Goal: Contribute content

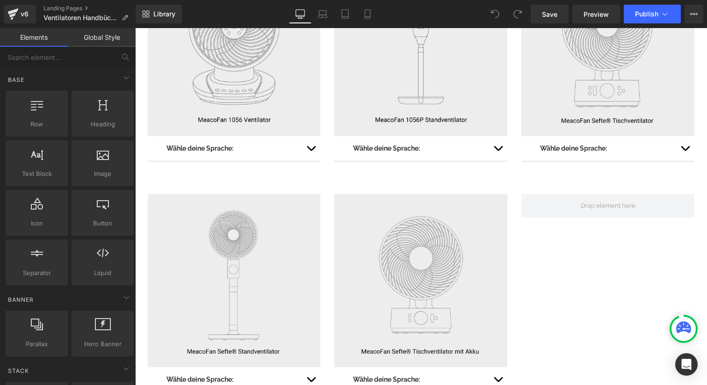
scroll to position [413, 0]
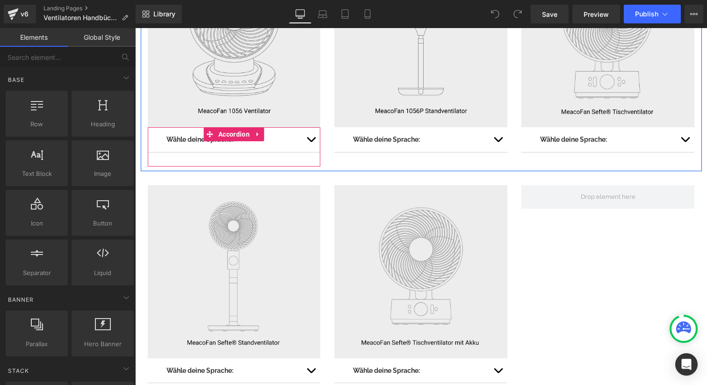
click at [312, 138] on button "button" at bounding box center [311, 139] width 19 height 24
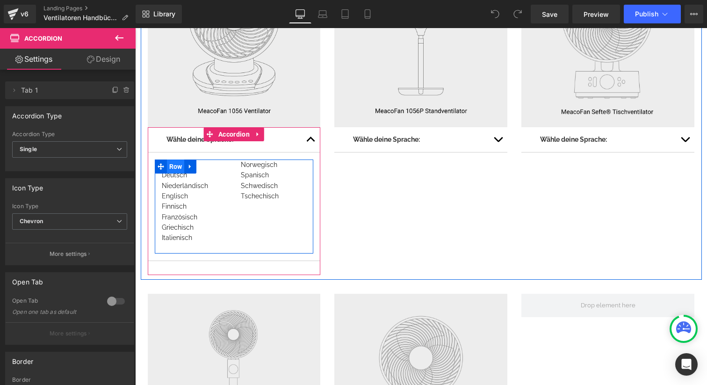
click at [169, 172] on span "Row" at bounding box center [176, 166] width 18 height 14
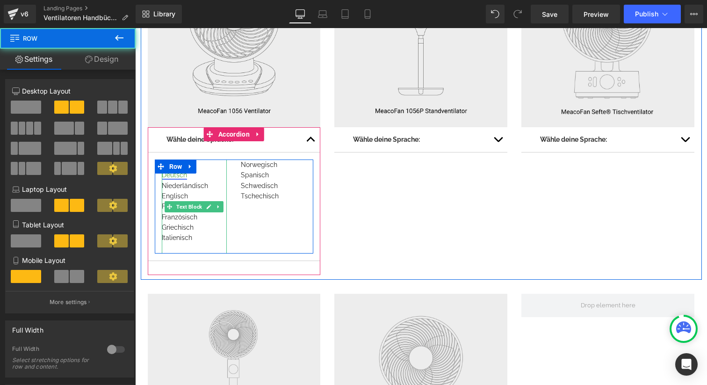
click at [175, 175] on link "Deutsch" at bounding box center [174, 174] width 25 height 7
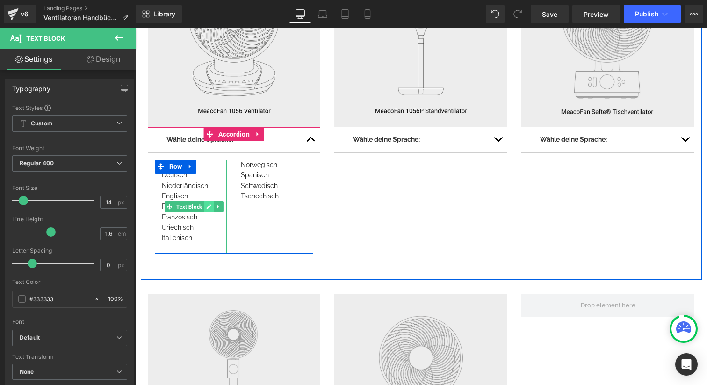
click at [209, 206] on icon at bounding box center [209, 206] width 5 height 5
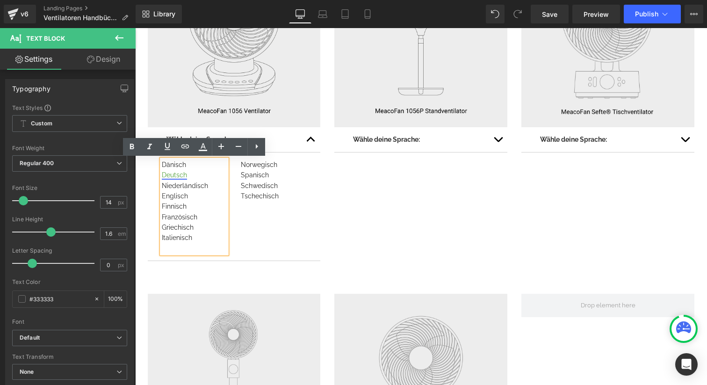
click at [175, 176] on link "Deutsch" at bounding box center [174, 174] width 25 height 7
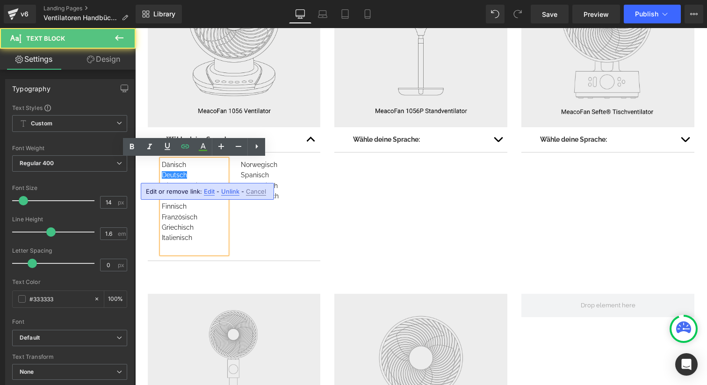
click at [211, 192] on span "Edit" at bounding box center [209, 191] width 11 height 8
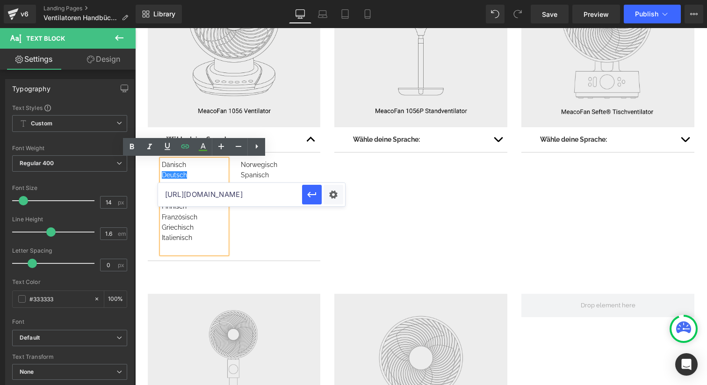
click at [223, 196] on input "[URL][DOMAIN_NAME]" at bounding box center [230, 194] width 144 height 23
paste input "[URL][DOMAIN_NAME]"
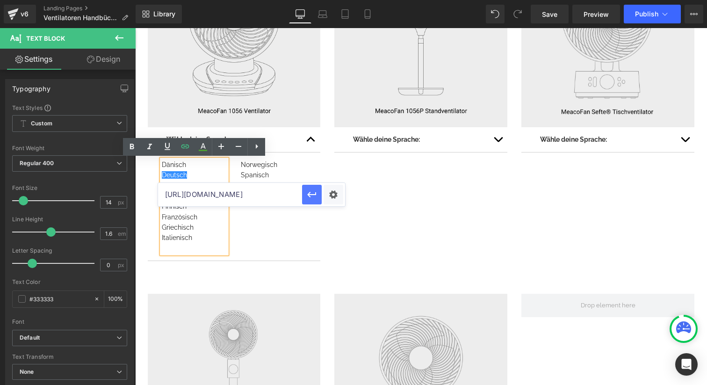
click at [309, 190] on icon "button" at bounding box center [311, 194] width 11 height 11
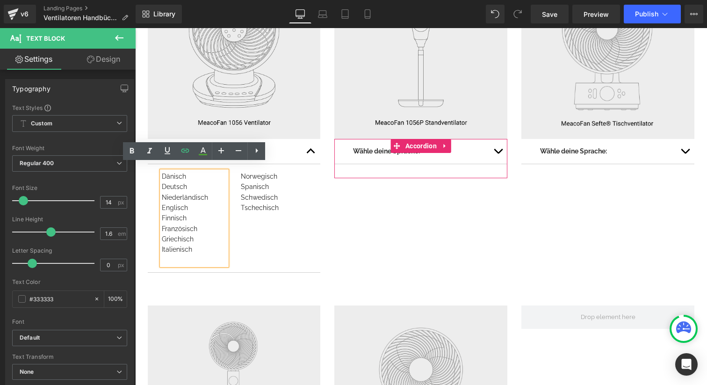
scroll to position [398, 0]
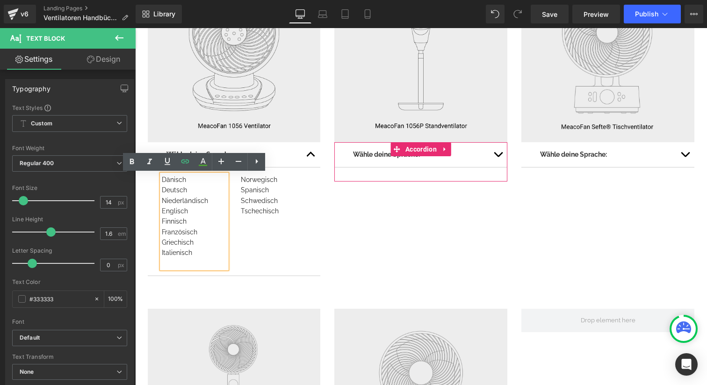
click at [501, 158] on button "button" at bounding box center [498, 154] width 19 height 24
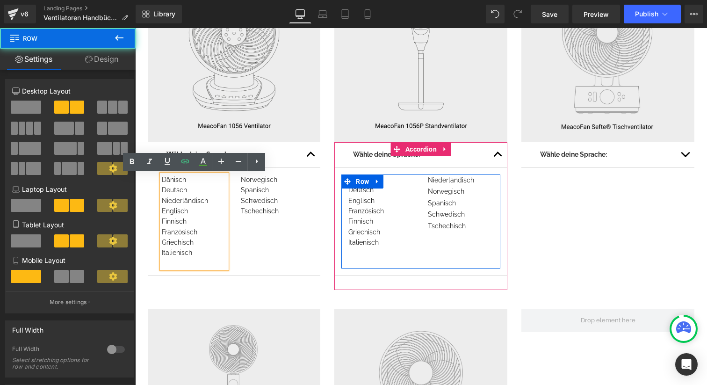
click at [419, 216] on div "Dänisch Deutsch Englisch Französisch Finnisch Griechisch Italienisch Text Block" at bounding box center [380, 221] width 79 height 94
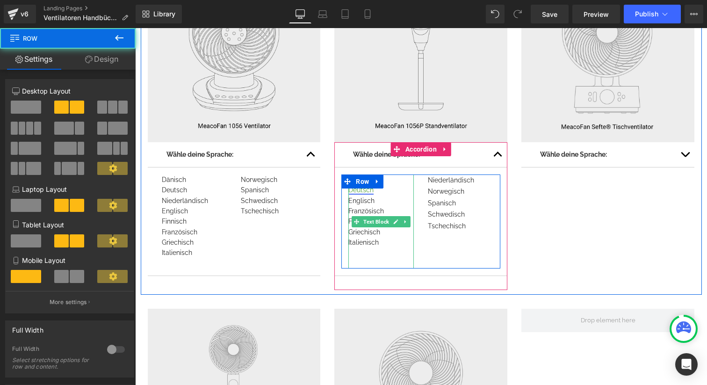
click at [360, 191] on link "Deutsch" at bounding box center [360, 189] width 25 height 7
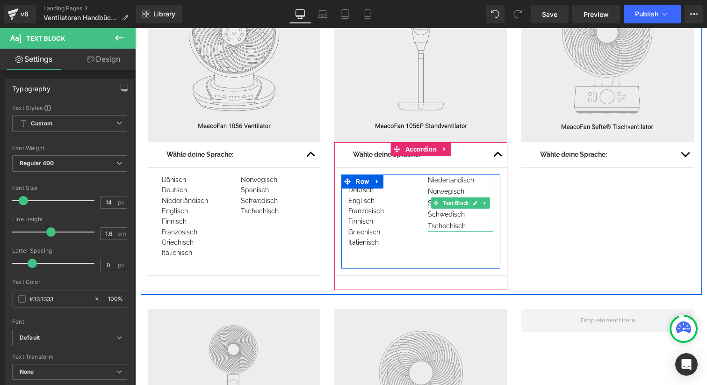
click at [478, 206] on link at bounding box center [476, 202] width 10 height 11
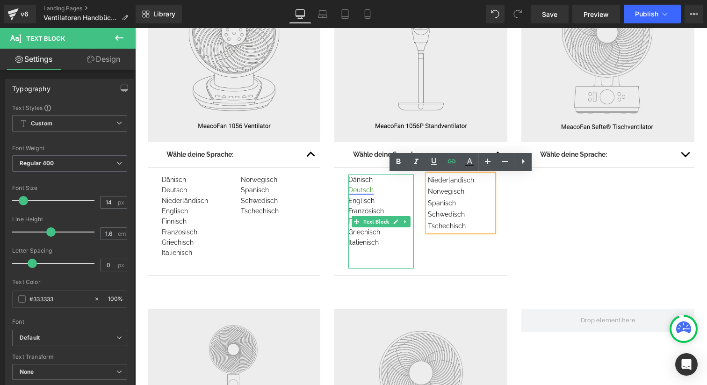
click at [364, 187] on link "Deutsch" at bounding box center [360, 189] width 25 height 7
click at [396, 219] on icon at bounding box center [395, 222] width 5 height 6
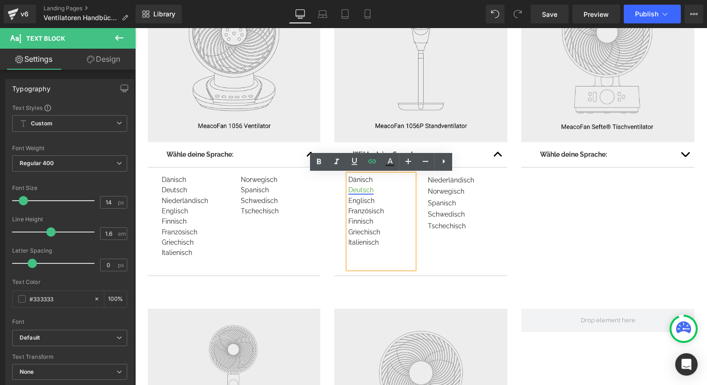
click at [362, 189] on link "Deutsch" at bounding box center [360, 189] width 25 height 7
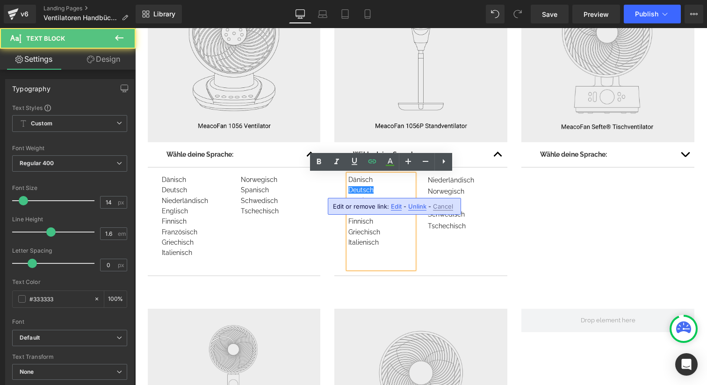
click at [393, 205] on span "Edit" at bounding box center [396, 206] width 11 height 8
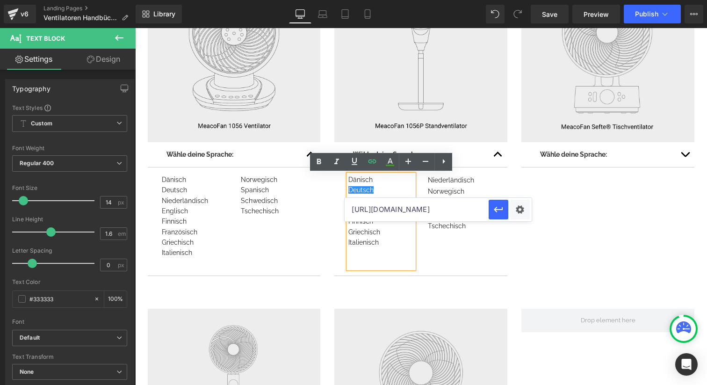
click at [367, 211] on input "[URL][DOMAIN_NAME]" at bounding box center [417, 209] width 144 height 23
paste input "1056P_Manual_DE02.pdf?v=1759327736"
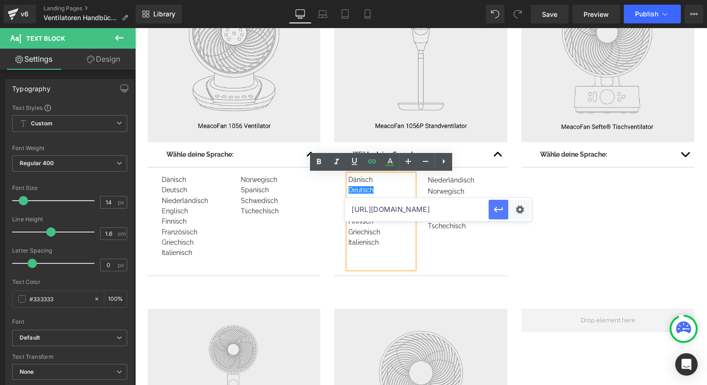
click at [494, 209] on icon "button" at bounding box center [498, 210] width 9 height 6
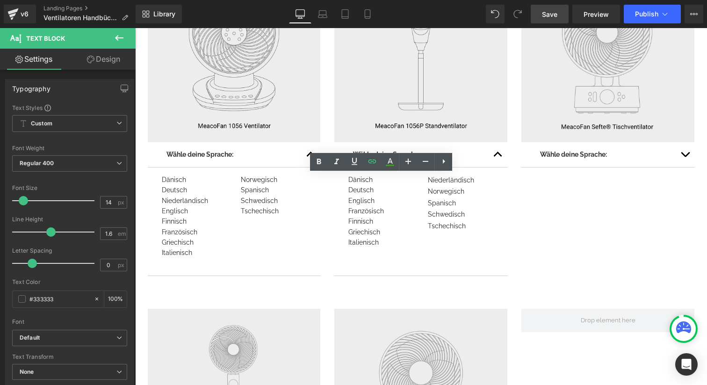
click at [555, 13] on span "Save" at bounding box center [549, 14] width 15 height 10
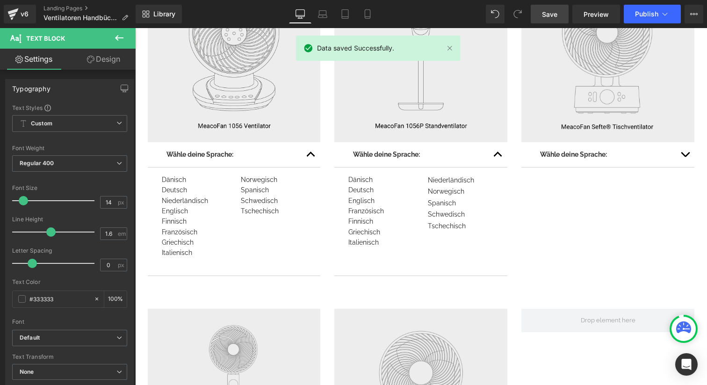
scroll to position [392, 0]
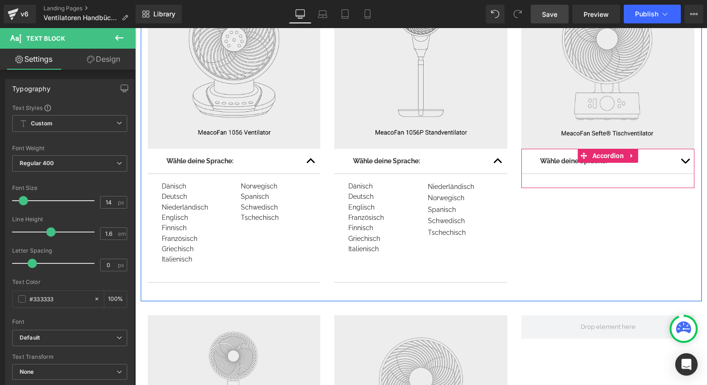
click at [685, 165] on button "button" at bounding box center [685, 161] width 19 height 24
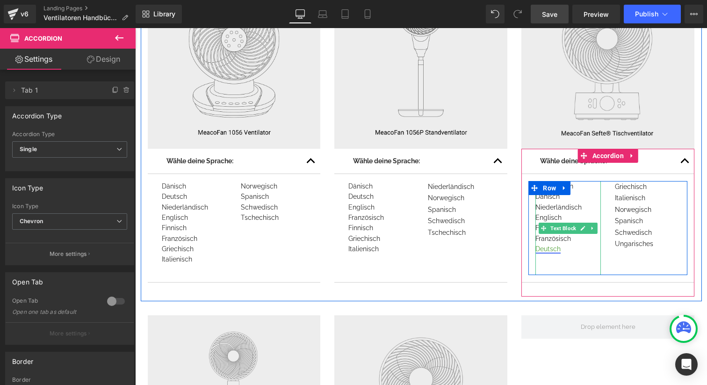
click at [550, 247] on link "Deutsch" at bounding box center [547, 248] width 25 height 7
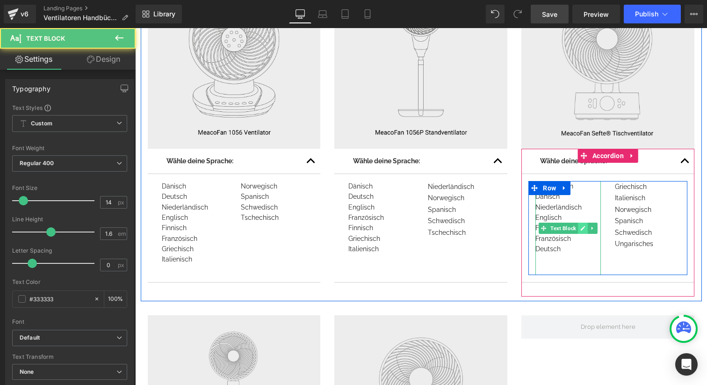
click at [583, 229] on icon at bounding box center [583, 228] width 5 height 5
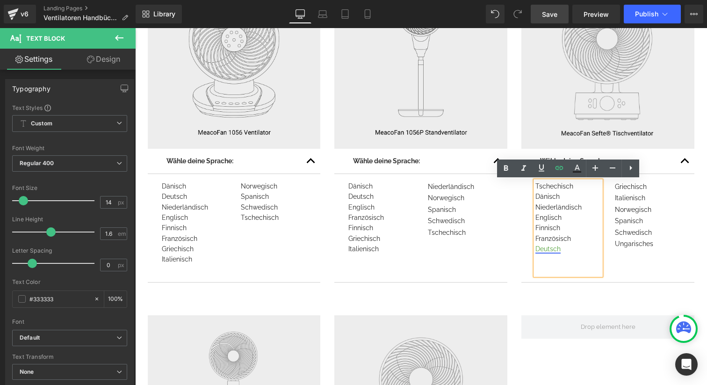
click at [543, 252] on link "Deutsch" at bounding box center [547, 248] width 25 height 7
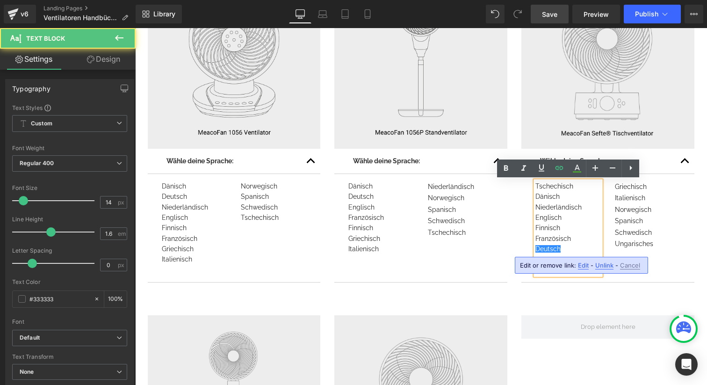
click at [582, 265] on span "Edit" at bounding box center [583, 265] width 11 height 8
type input "[URL][DOMAIN_NAME]"
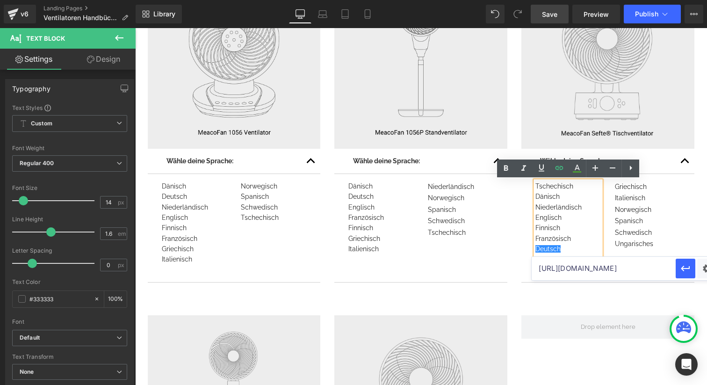
click at [568, 273] on input "[URL][DOMAIN_NAME]" at bounding box center [604, 268] width 144 height 23
paste input "[URL][DOMAIN_NAME]"
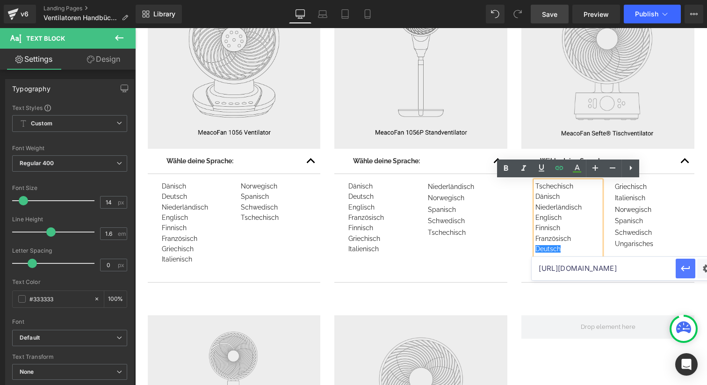
type input "[URL][DOMAIN_NAME]"
click at [684, 268] on icon "button" at bounding box center [685, 269] width 9 height 6
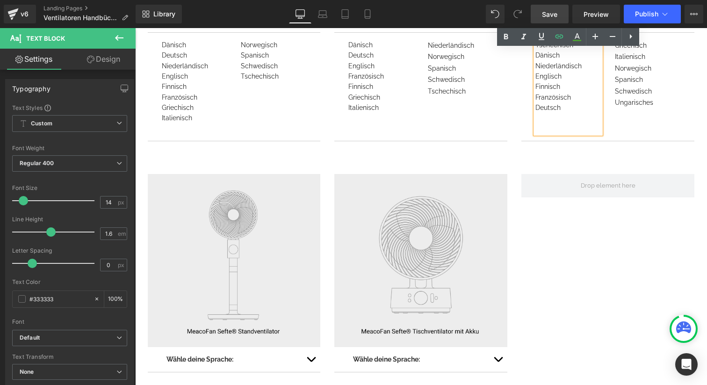
scroll to position [604, 0]
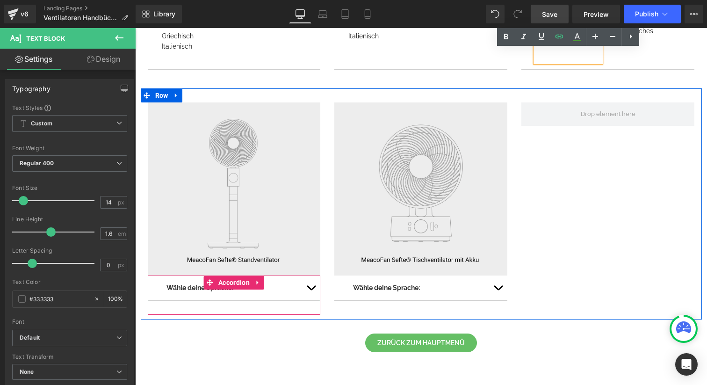
click at [311, 290] on span "button" at bounding box center [311, 290] width 0 height 0
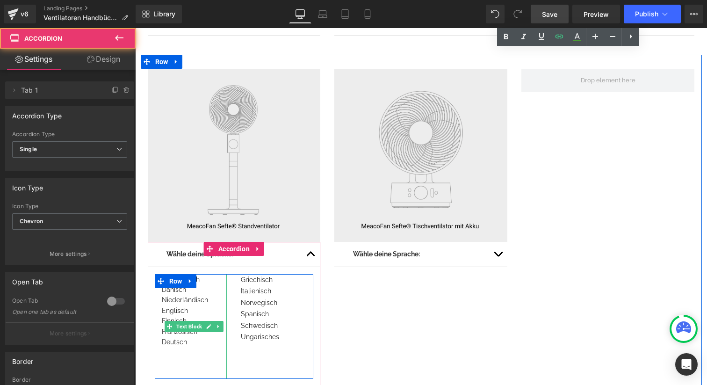
scroll to position [666, 0]
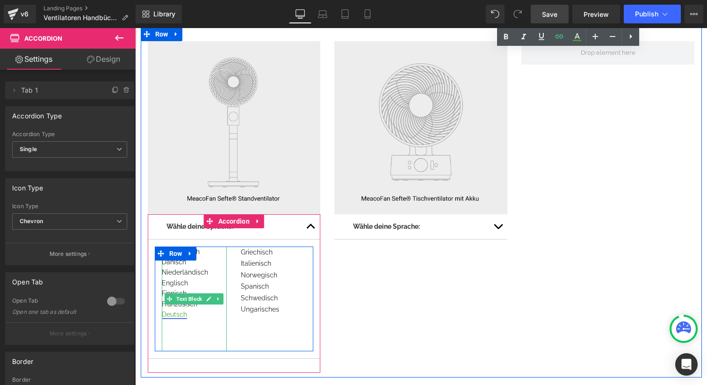
click at [181, 313] on link "Deutsch" at bounding box center [174, 313] width 25 height 7
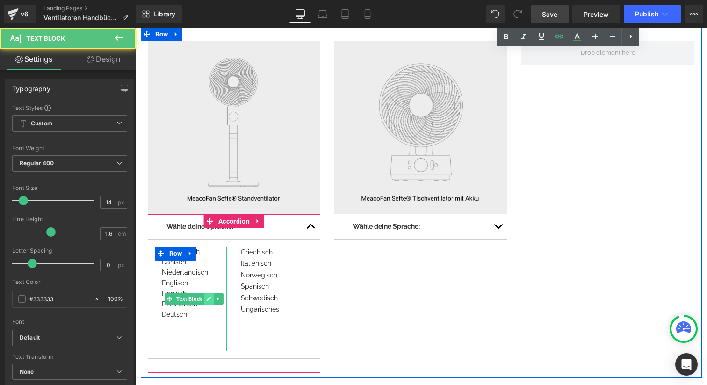
click at [211, 297] on icon at bounding box center [209, 298] width 5 height 5
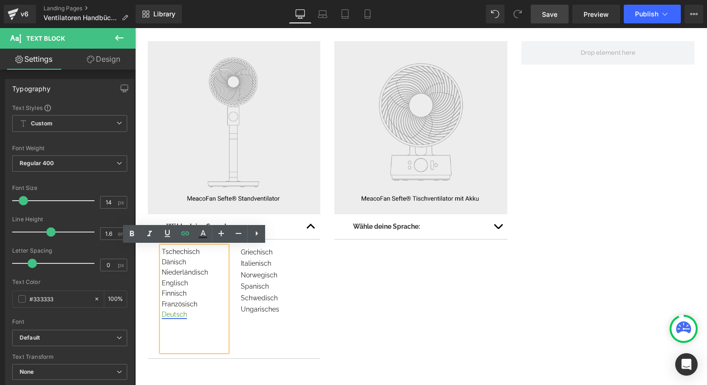
click at [167, 317] on link "Deutsch" at bounding box center [174, 313] width 25 height 7
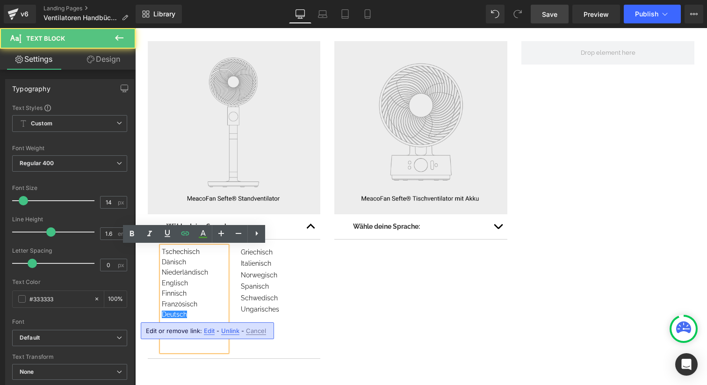
click at [207, 330] on span "Edit" at bounding box center [209, 331] width 11 height 8
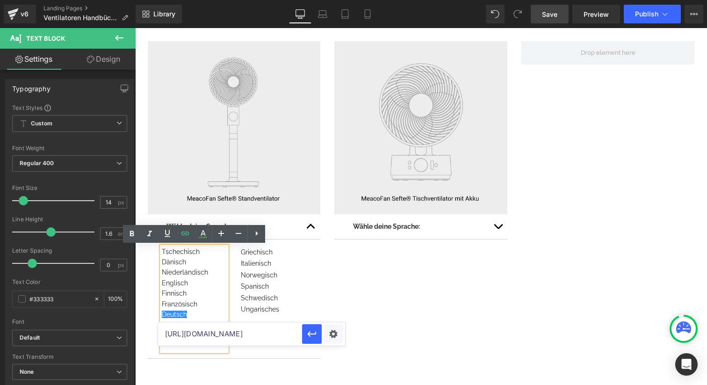
click at [232, 334] on input "[URL][DOMAIN_NAME]" at bounding box center [230, 333] width 144 height 23
paste input "[URL][DOMAIN_NAME]"
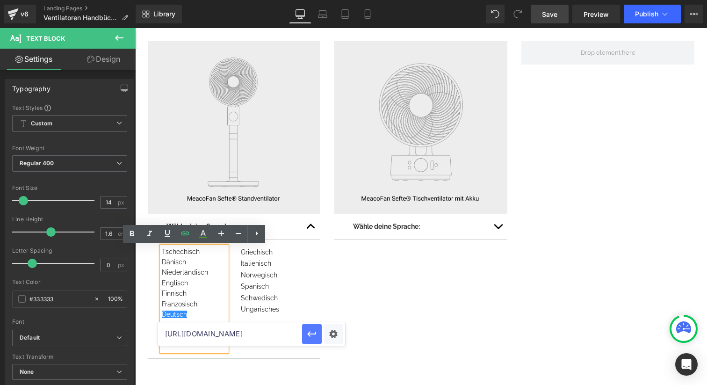
click at [319, 333] on button "button" at bounding box center [312, 334] width 20 height 20
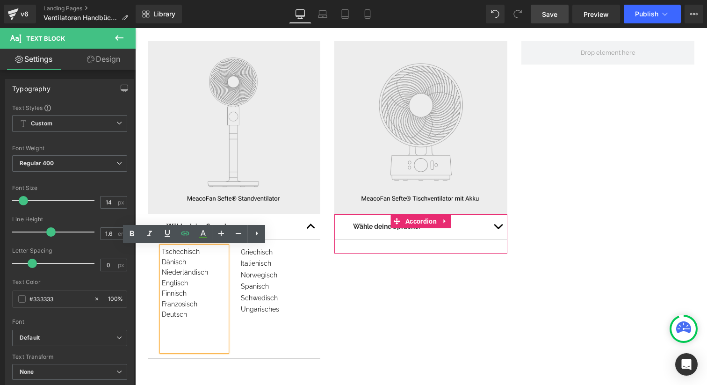
click at [496, 228] on button "button" at bounding box center [498, 226] width 19 height 24
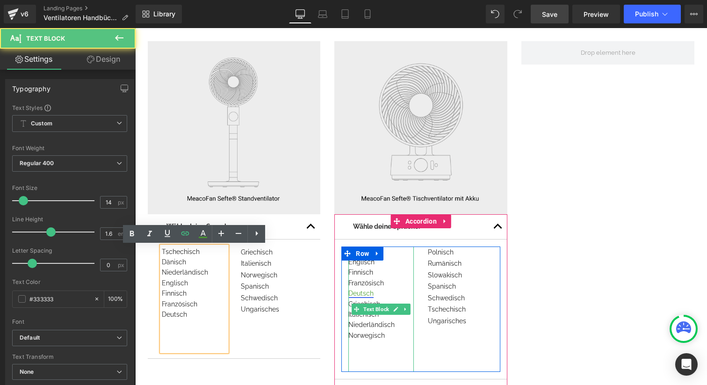
click at [362, 292] on link "Deutsch" at bounding box center [360, 292] width 25 height 7
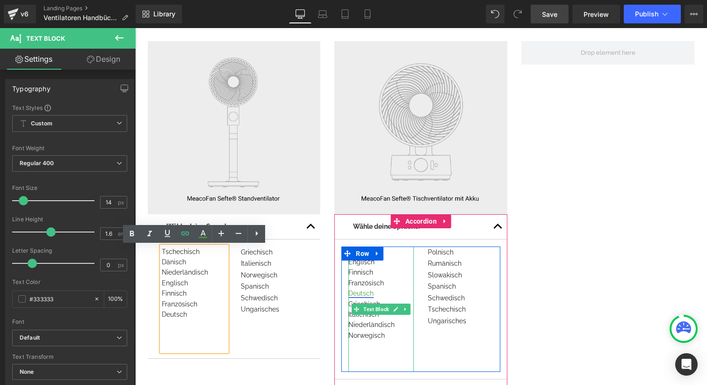
click at [363, 291] on link "Deutsch" at bounding box center [360, 292] width 25 height 7
click at [364, 291] on link "Deutsch" at bounding box center [360, 292] width 25 height 7
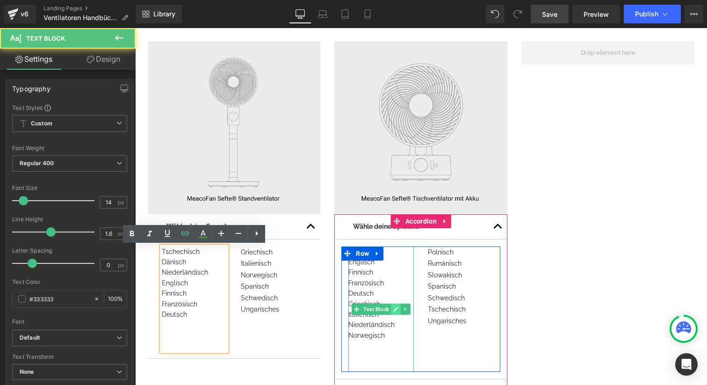
click at [396, 308] on icon at bounding box center [395, 309] width 5 height 6
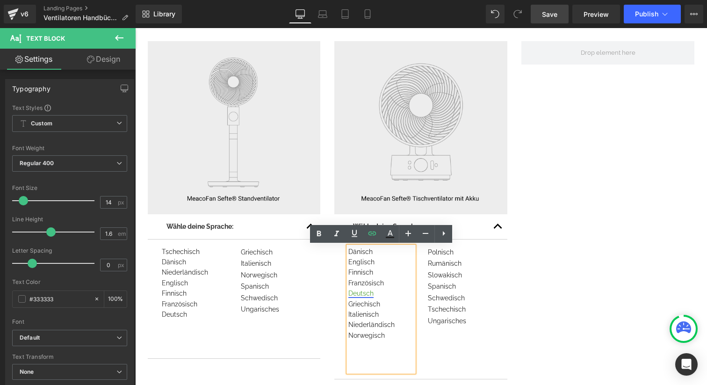
click at [363, 291] on link "Deutsch" at bounding box center [360, 292] width 25 height 7
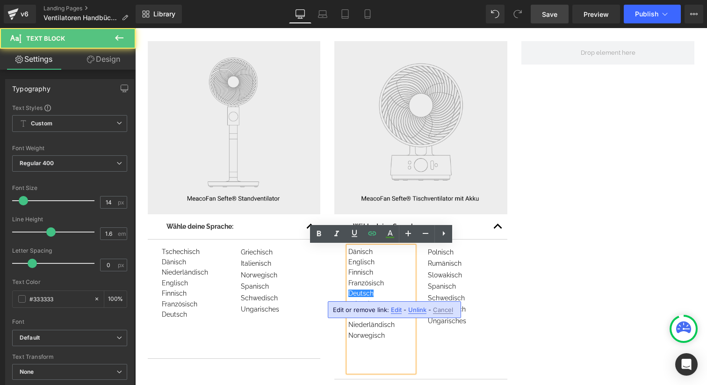
click at [392, 310] on span "Edit" at bounding box center [396, 310] width 11 height 8
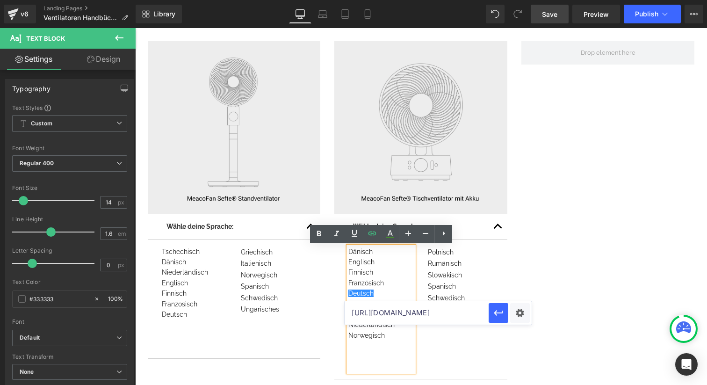
click at [371, 313] on input "[URL][DOMAIN_NAME]" at bounding box center [417, 312] width 144 height 23
paste input "530/6967/6710/files/DE-Sefte8T_Manual_DE02.pdf?v=175932773"
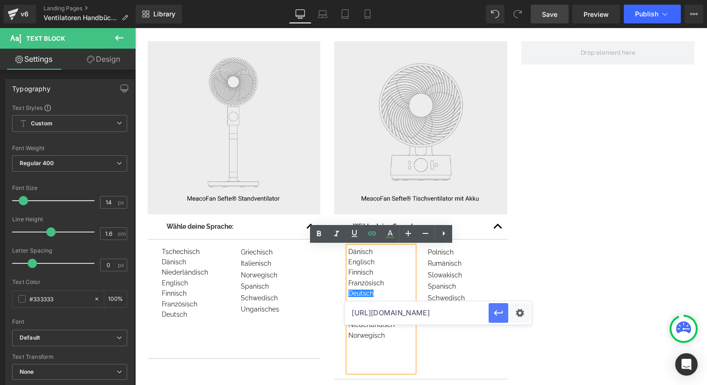
type input "[URL][DOMAIN_NAME]"
click at [501, 307] on button "button" at bounding box center [499, 313] width 20 height 20
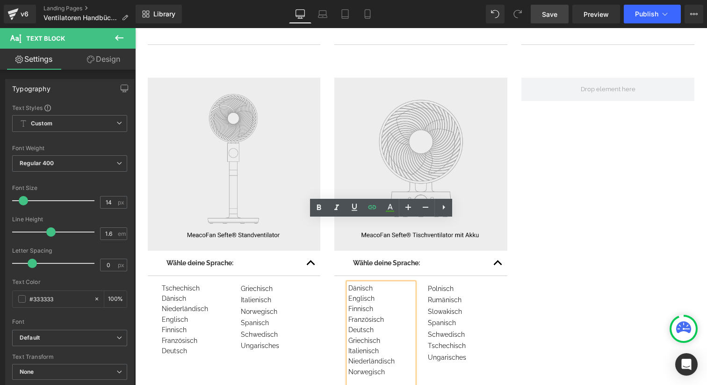
scroll to position [604, 0]
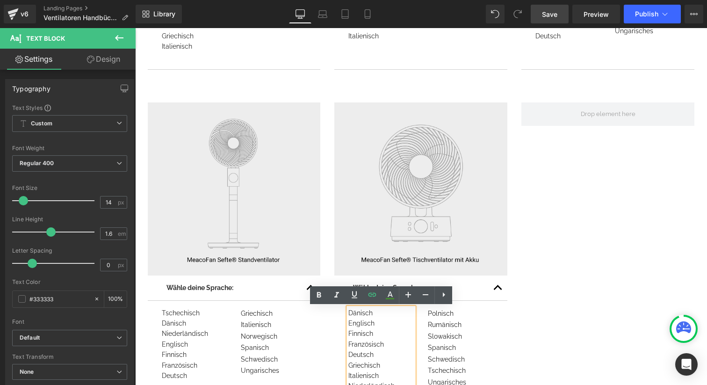
click at [554, 20] on link "Save" at bounding box center [550, 14] width 38 height 19
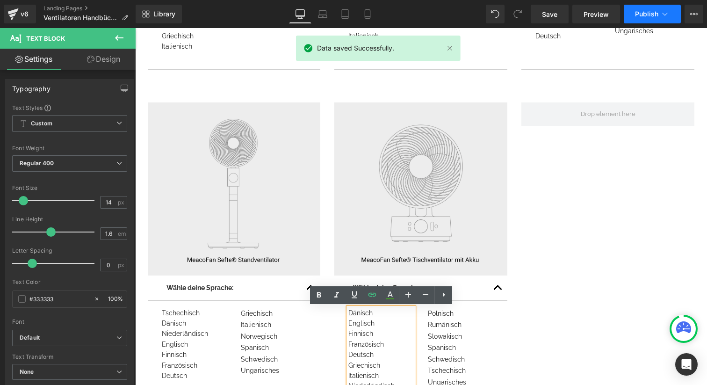
click at [660, 21] on button "Publish" at bounding box center [652, 14] width 57 height 19
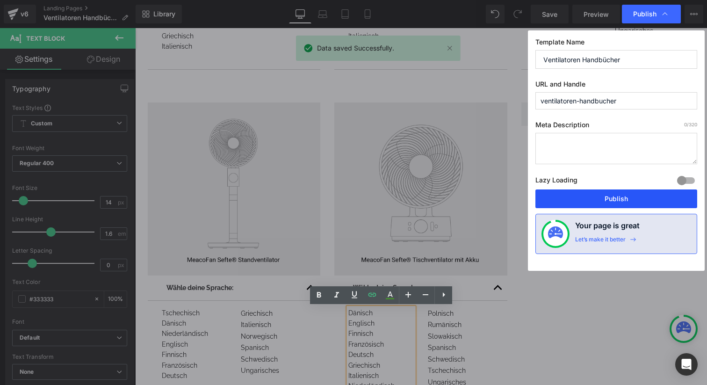
click at [585, 195] on button "Publish" at bounding box center [616, 198] width 162 height 19
